Goal: Transaction & Acquisition: Book appointment/travel/reservation

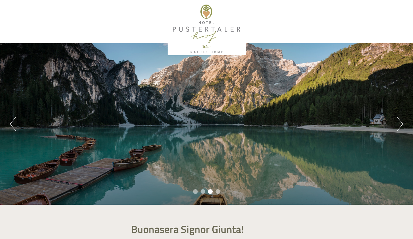
click at [399, 122] on button "Next" at bounding box center [400, 124] width 6 height 14
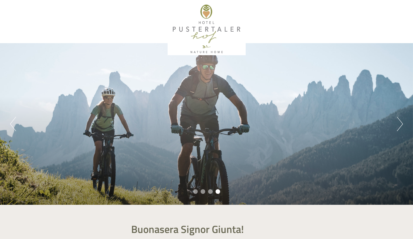
click at [399, 122] on button "Next" at bounding box center [400, 124] width 6 height 14
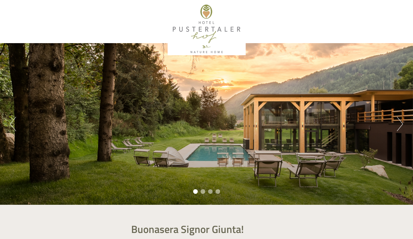
click at [399, 122] on button "Next" at bounding box center [400, 124] width 6 height 14
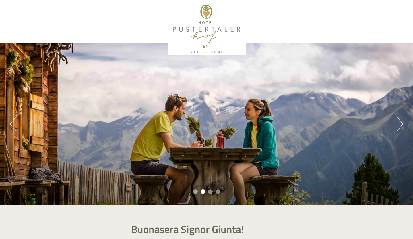
click at [399, 122] on button "Next" at bounding box center [400, 124] width 6 height 14
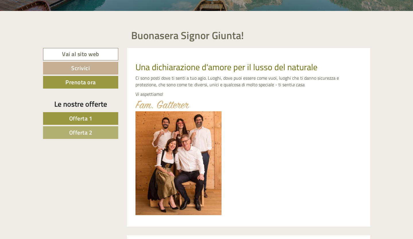
scroll to position [194, 0]
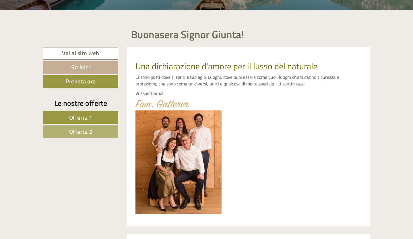
click at [67, 131] on link "Offerta 2" at bounding box center [81, 131] width 76 height 13
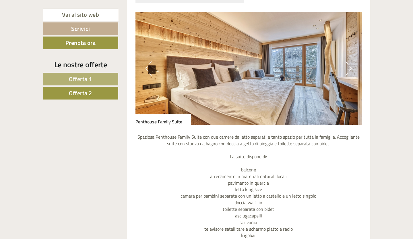
scroll to position [498, 0]
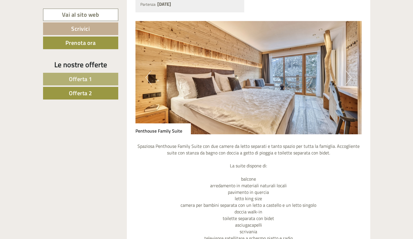
click at [268, 83] on img at bounding box center [249, 77] width 226 height 113
click at [348, 80] on button "Next" at bounding box center [349, 77] width 6 height 14
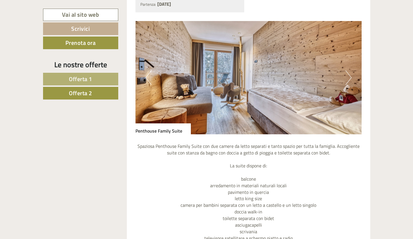
click at [348, 80] on button "Next" at bounding box center [349, 77] width 6 height 14
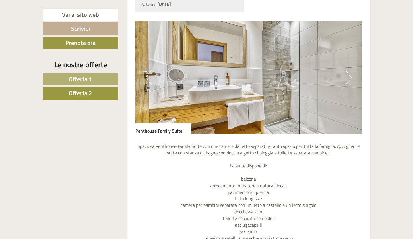
click at [348, 80] on button "Next" at bounding box center [349, 77] width 6 height 14
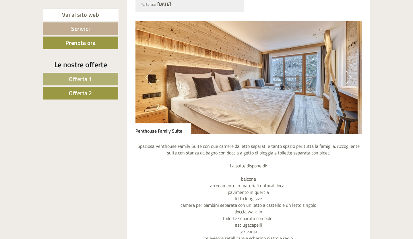
click at [348, 80] on button "Next" at bounding box center [349, 77] width 6 height 14
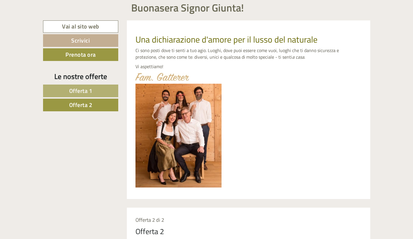
scroll to position [230, 0]
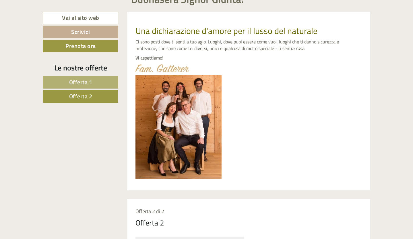
click at [89, 82] on span "Offerta 1" at bounding box center [80, 82] width 23 height 9
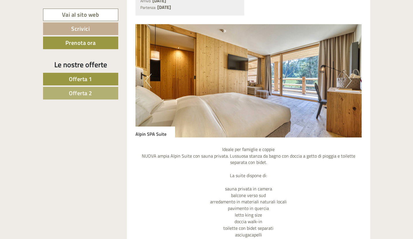
scroll to position [492, 0]
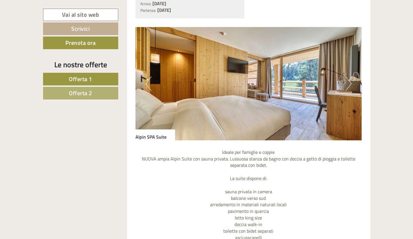
click at [347, 82] on button "Next" at bounding box center [349, 83] width 6 height 14
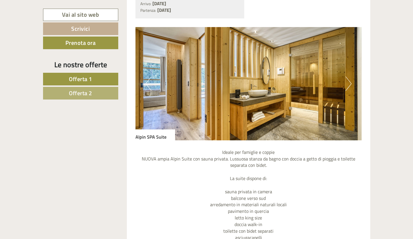
click at [349, 84] on button "Next" at bounding box center [349, 83] width 6 height 14
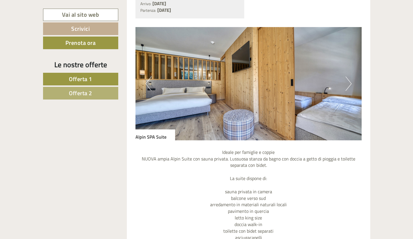
click at [349, 84] on button "Next" at bounding box center [349, 83] width 6 height 14
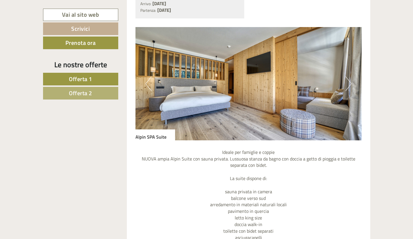
click at [349, 84] on button "Next" at bounding box center [349, 83] width 6 height 14
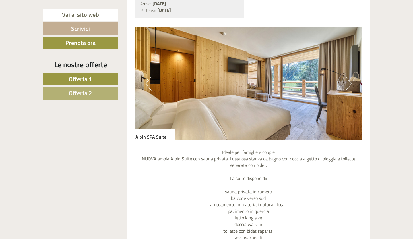
click at [349, 84] on button "Next" at bounding box center [349, 83] width 6 height 14
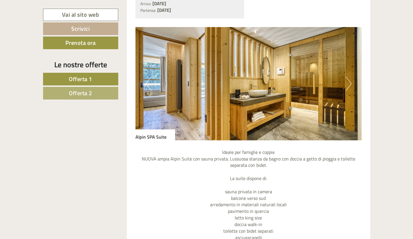
click at [349, 84] on button "Next" at bounding box center [349, 83] width 6 height 14
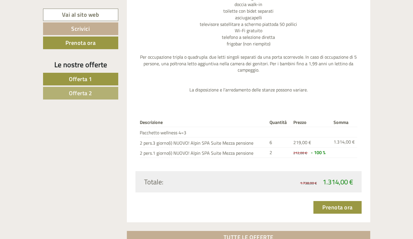
scroll to position [712, 0]
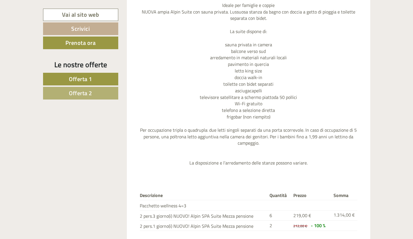
click at [86, 93] on span "Offerta 2" at bounding box center [80, 92] width 23 height 9
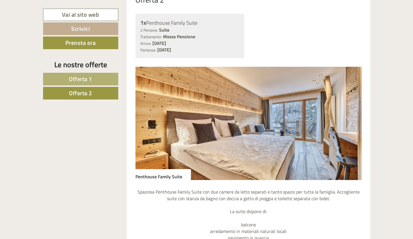
scroll to position [469, 0]
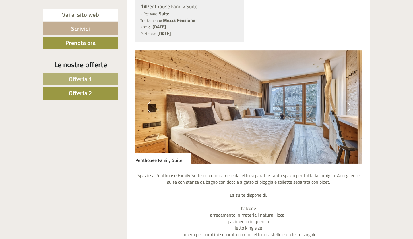
click at [348, 106] on button "Next" at bounding box center [349, 107] width 6 height 14
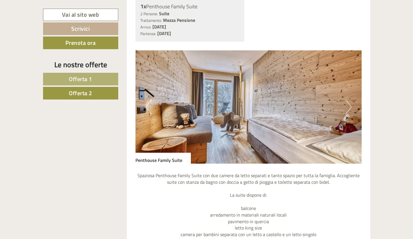
click at [348, 106] on button "Next" at bounding box center [349, 107] width 6 height 14
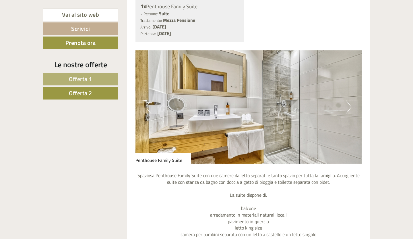
click at [348, 106] on button "Next" at bounding box center [349, 107] width 6 height 14
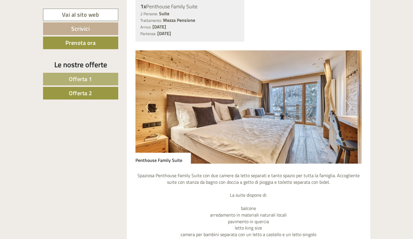
click at [151, 110] on button "Previous" at bounding box center [149, 107] width 6 height 14
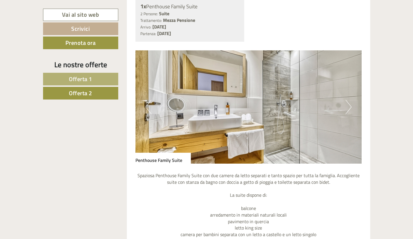
click at [151, 110] on button "Previous" at bounding box center [149, 107] width 6 height 14
click at [149, 109] on button "Previous" at bounding box center [149, 107] width 6 height 14
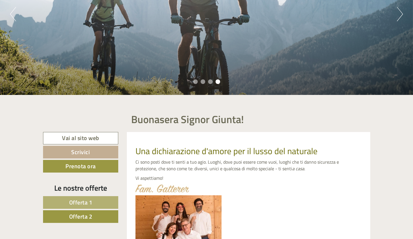
scroll to position [0, 0]
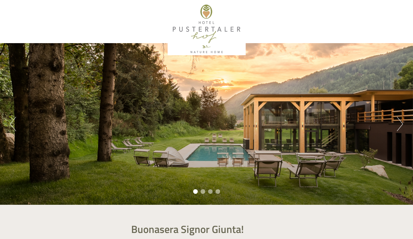
drag, startPoint x: 197, startPoint y: 24, endPoint x: 211, endPoint y: 22, distance: 13.3
click at [211, 22] on div at bounding box center [207, 29] width 322 height 52
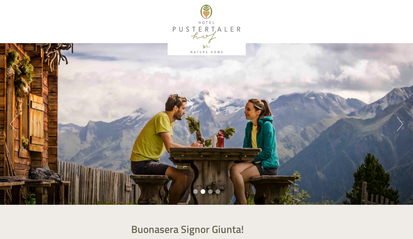
drag, startPoint x: 177, startPoint y: 27, endPoint x: 236, endPoint y: 27, distance: 58.6
click at [236, 27] on div at bounding box center [207, 29] width 322 height 52
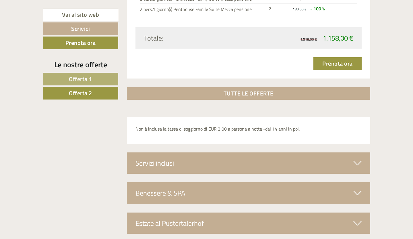
scroll to position [963, 0]
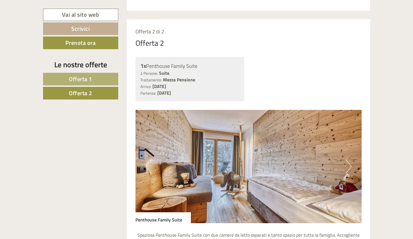
click at [92, 80] on span "Offerta 1" at bounding box center [80, 78] width 23 height 9
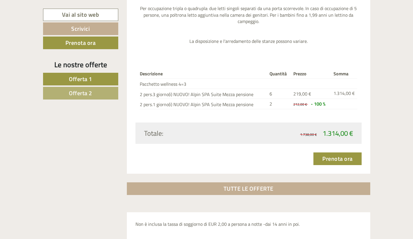
scroll to position [776, 0]
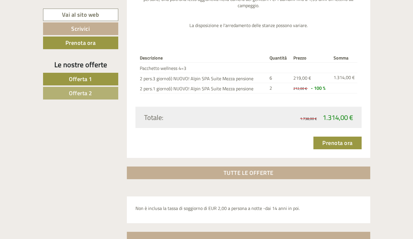
click at [84, 92] on span "Offerta 2" at bounding box center [80, 92] width 23 height 9
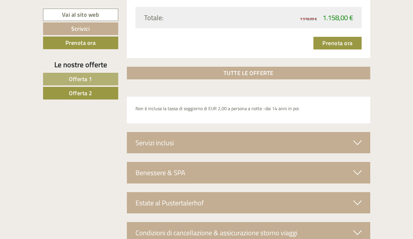
scroll to position [871, 0]
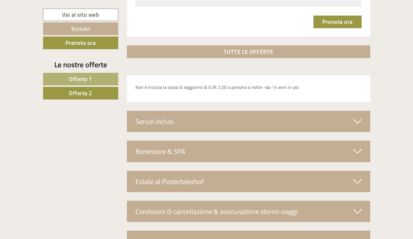
click at [354, 145] on div "Benessere & SPA" at bounding box center [249, 150] width 244 height 21
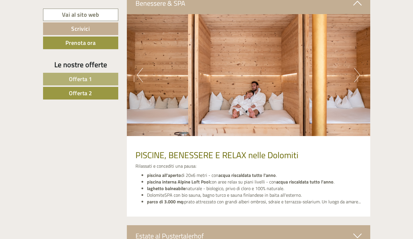
scroll to position [1015, 0]
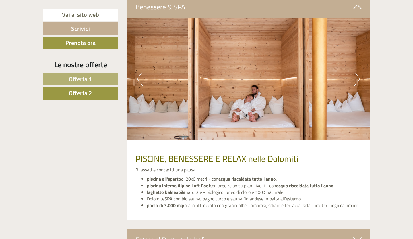
click at [354, 82] on button "Next" at bounding box center [357, 79] width 6 height 14
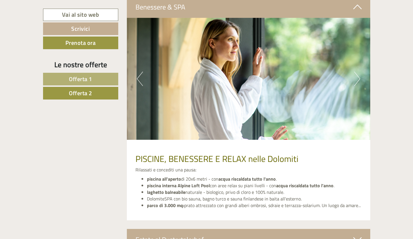
click at [355, 82] on button "Next" at bounding box center [357, 79] width 6 height 14
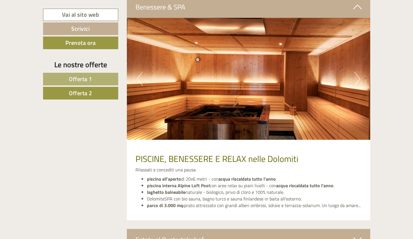
click at [355, 82] on button "Next" at bounding box center [357, 79] width 6 height 14
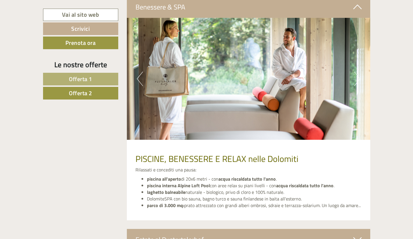
click at [355, 82] on button "Next" at bounding box center [357, 79] width 6 height 14
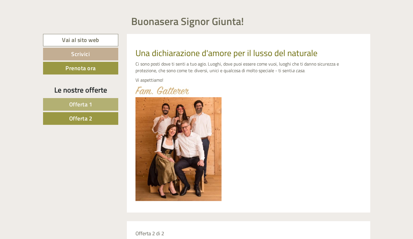
scroll to position [208, 0]
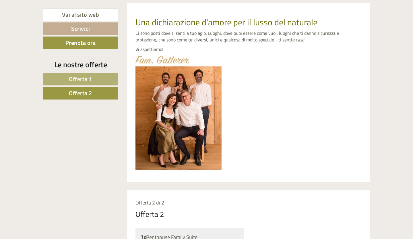
click at [97, 73] on link "Offerta 1" at bounding box center [80, 79] width 75 height 13
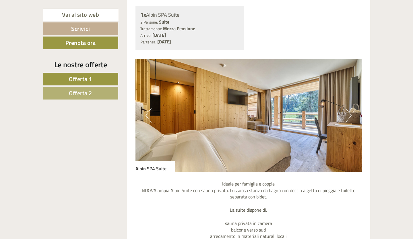
scroll to position [470, 0]
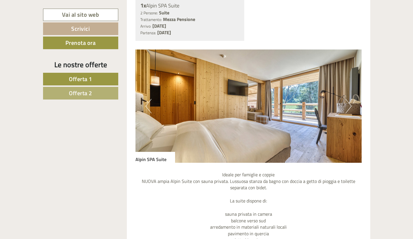
click at [347, 105] on button "Next" at bounding box center [349, 106] width 6 height 14
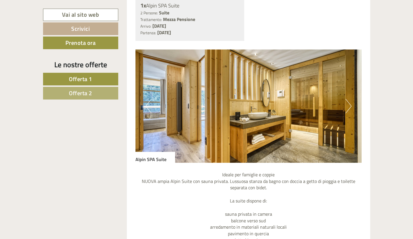
click at [347, 105] on button "Next" at bounding box center [349, 106] width 6 height 14
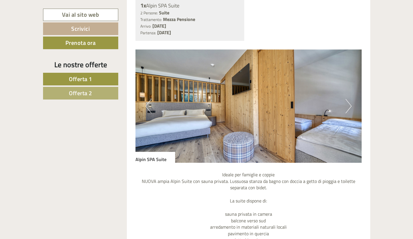
click at [347, 105] on button "Next" at bounding box center [349, 106] width 6 height 14
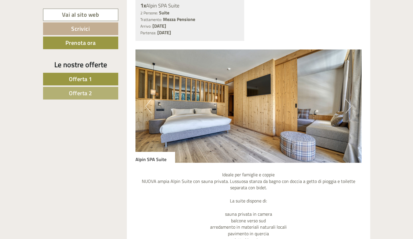
click at [347, 105] on button "Next" at bounding box center [349, 106] width 6 height 14
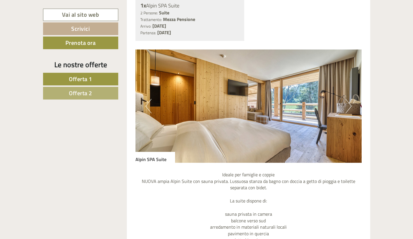
click at [91, 95] on span "Offerta 2" at bounding box center [80, 92] width 23 height 9
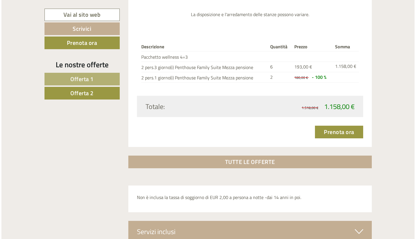
scroll to position [773, 0]
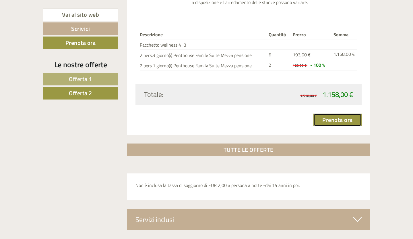
click at [335, 118] on link "Prenota ora" at bounding box center [338, 119] width 48 height 13
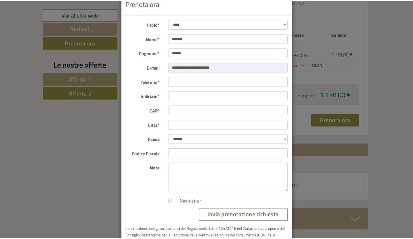
scroll to position [0, 0]
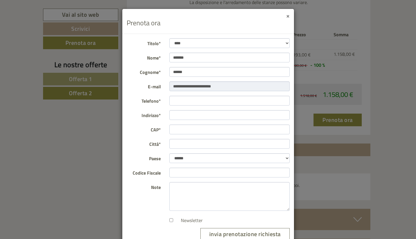
click at [288, 15] on button "×" at bounding box center [287, 16] width 3 height 6
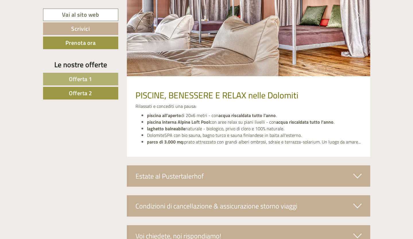
scroll to position [1165, 0]
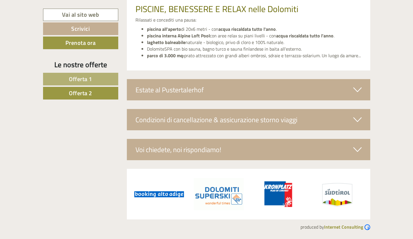
click at [267, 121] on div "Condizioni di cancellazione & assicurazione storno viaggi" at bounding box center [249, 119] width 244 height 21
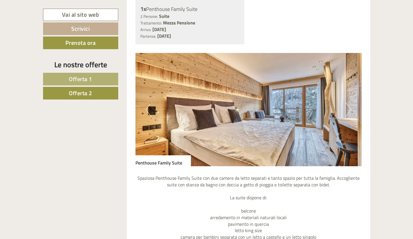
scroll to position [467, 0]
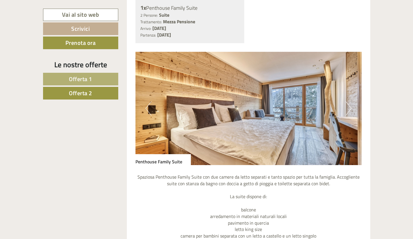
click at [74, 80] on span "Offerta 1" at bounding box center [80, 78] width 23 height 9
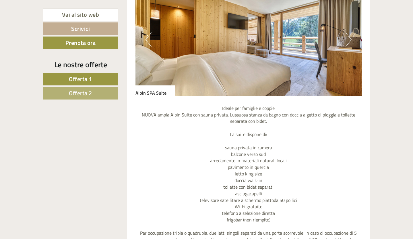
scroll to position [544, 0]
